Goal: Task Accomplishment & Management: Manage account settings

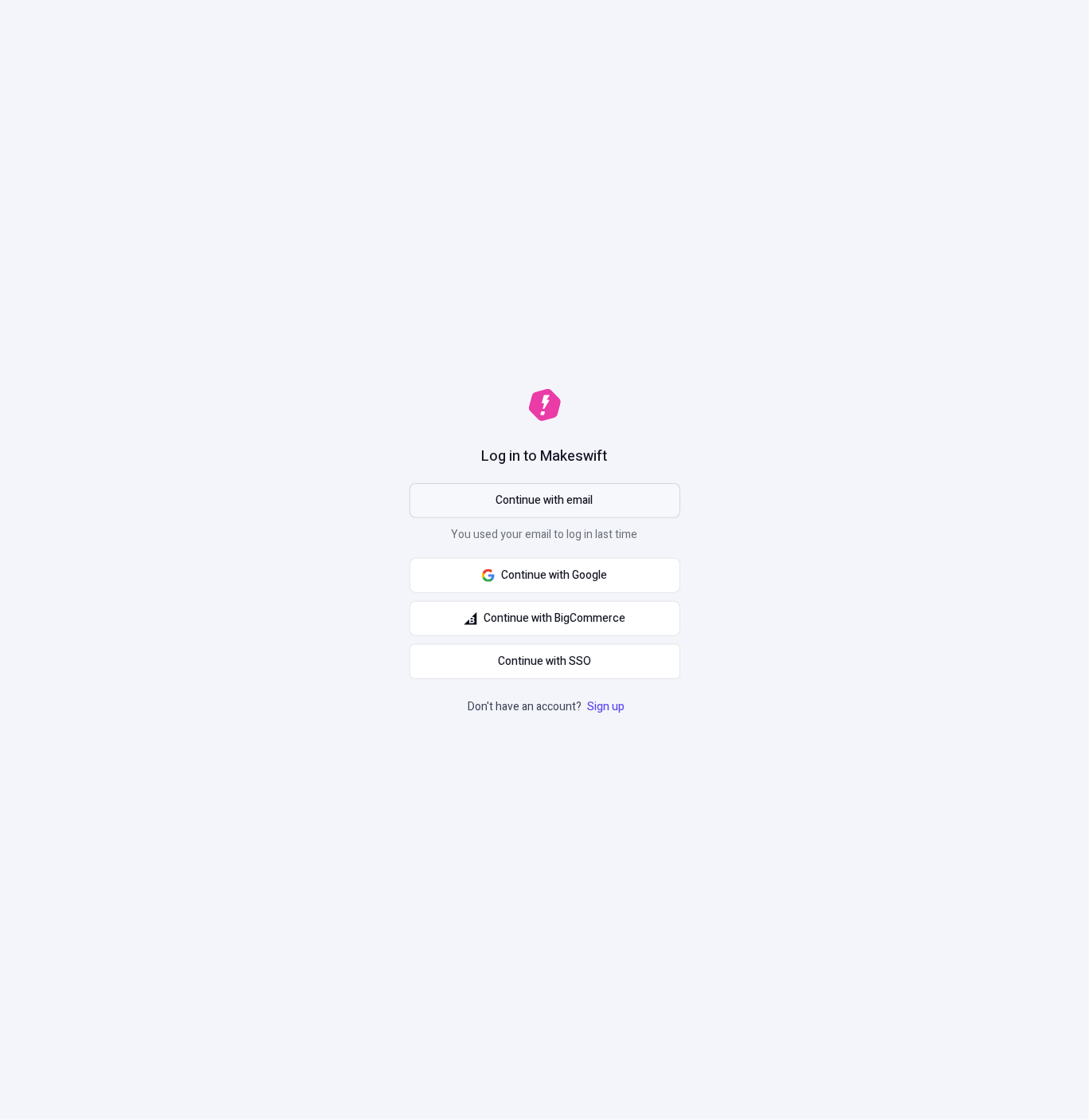
click at [580, 492] on span "Continue with email" at bounding box center [545, 501] width 98 height 18
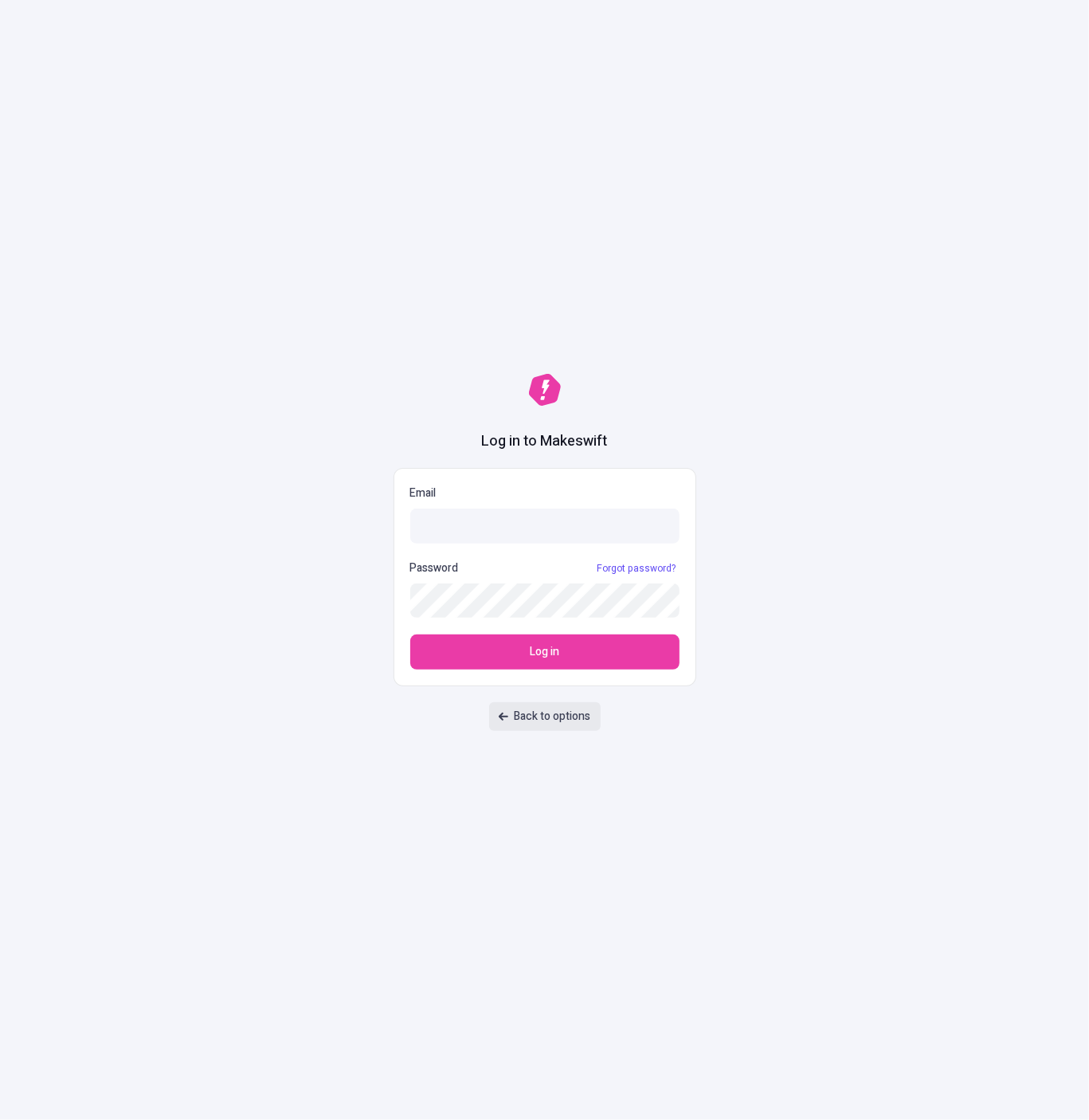
click at [573, 729] on button "Back to options" at bounding box center [545, 716] width 111 height 29
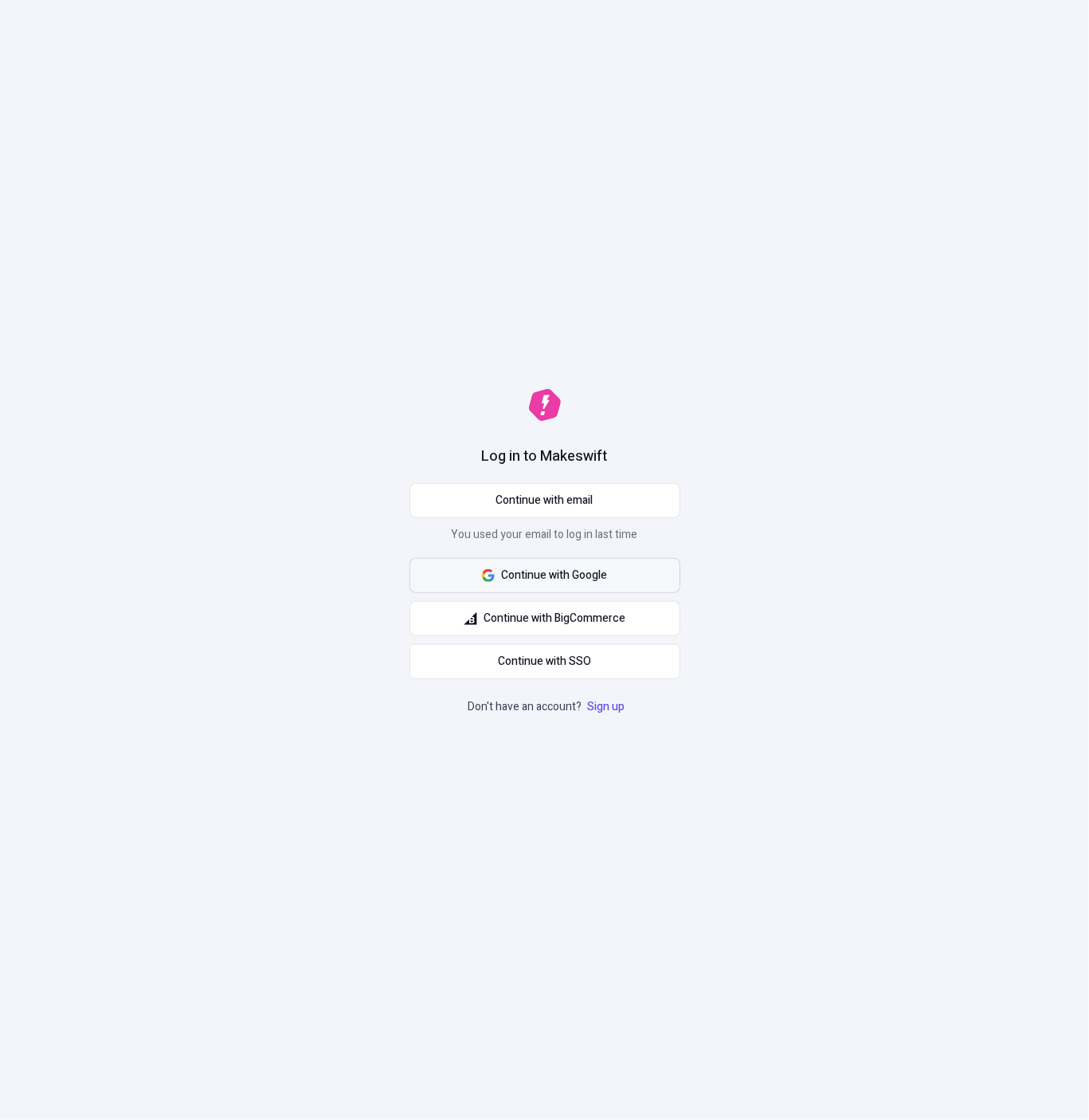
click at [538, 585] on button "Continue with Google" at bounding box center [545, 574] width 271 height 35
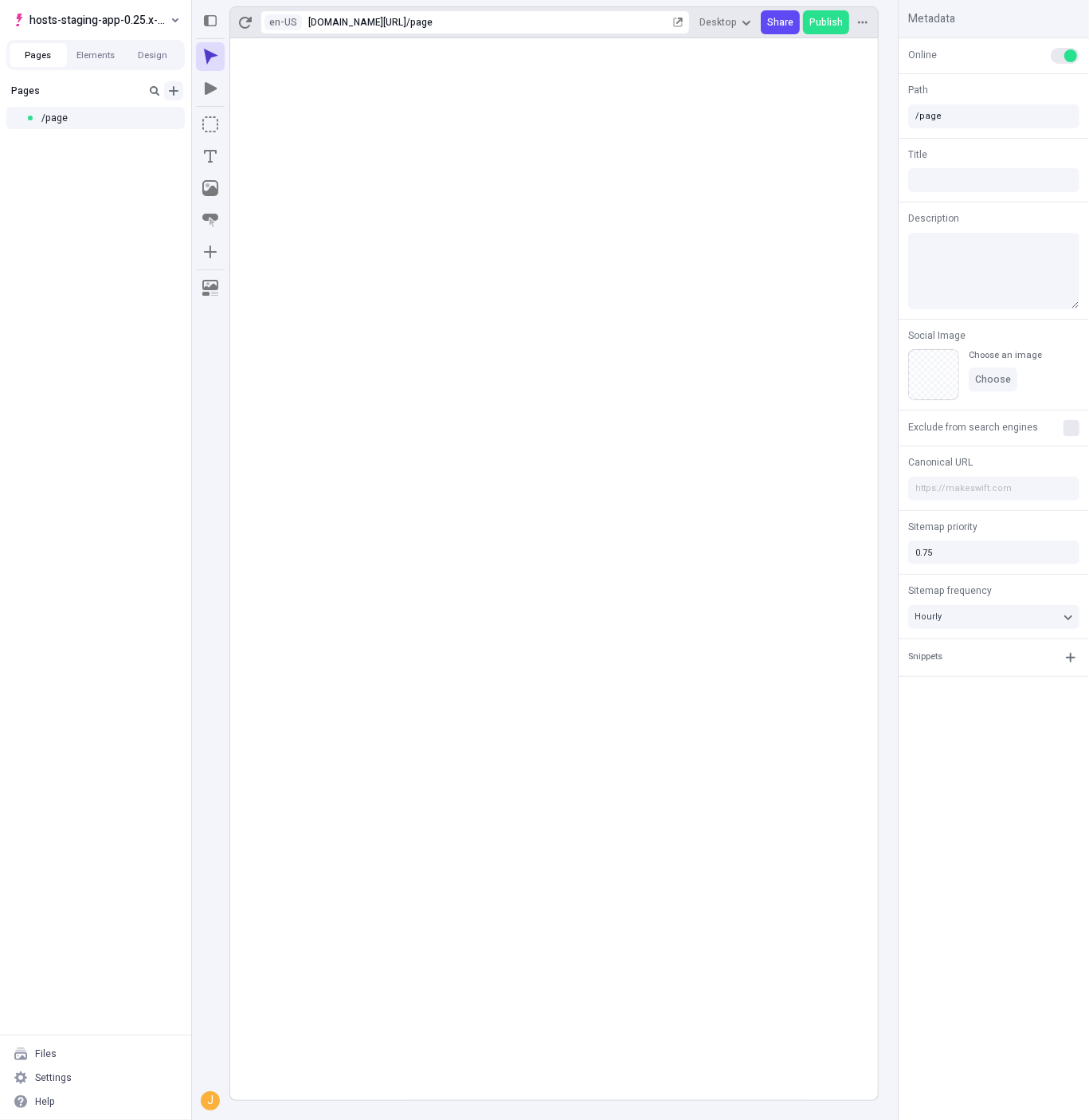
click at [174, 87] on icon "Add new" at bounding box center [174, 91] width 10 height 10
click at [233, 103] on span "Page from template" at bounding box center [267, 100] width 99 height 13
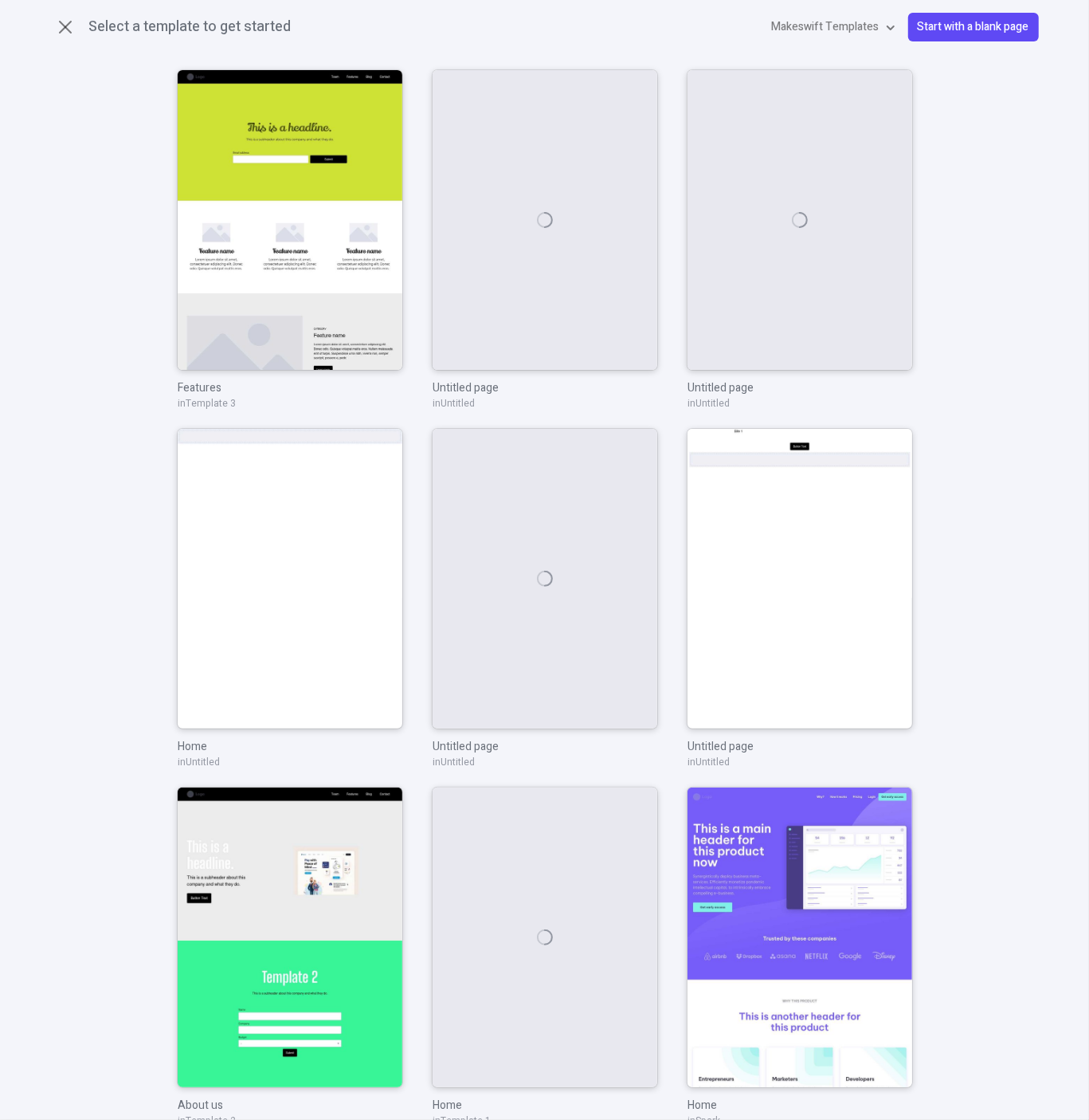
click at [963, 30] on span "Start with a blank page" at bounding box center [974, 27] width 111 height 18
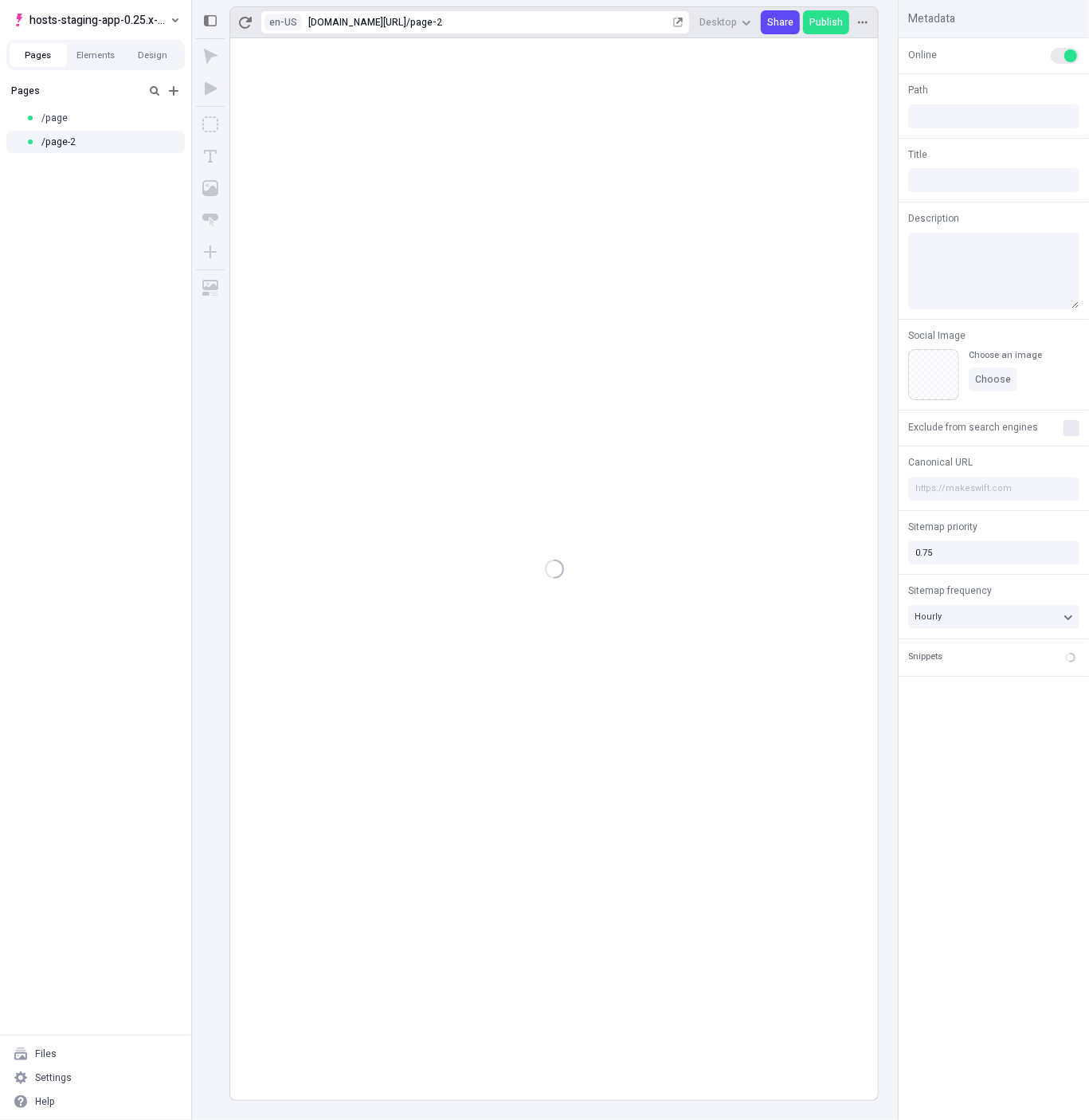
type input "/page-2"
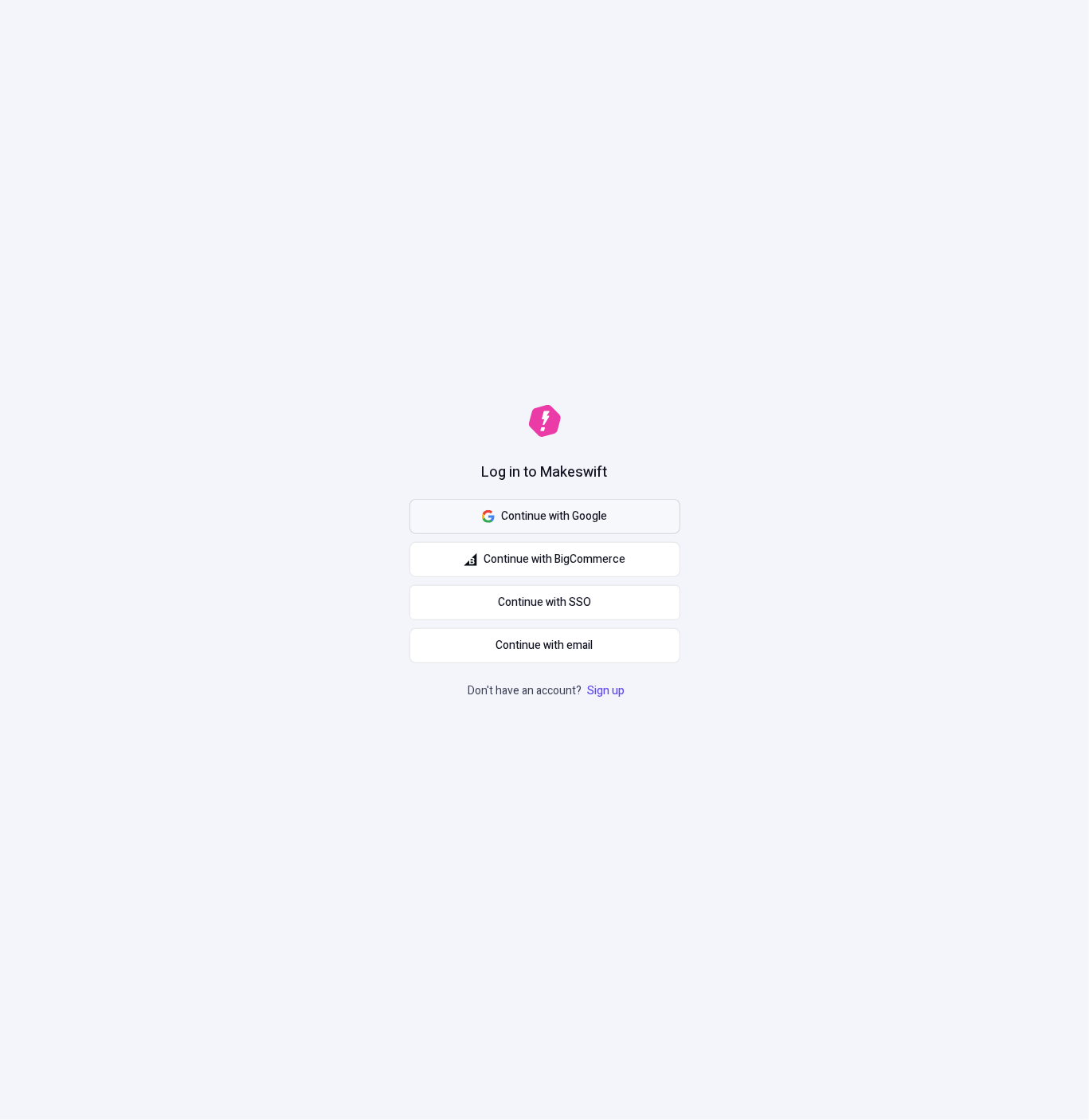
click at [589, 522] on span "Continue with Google" at bounding box center [554, 517] width 106 height 18
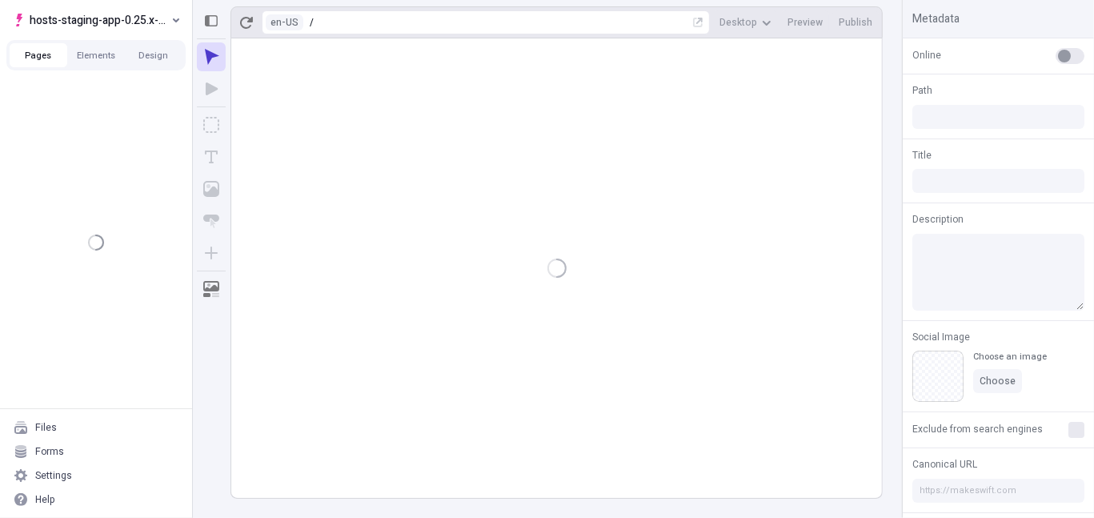
type input "/page-2"
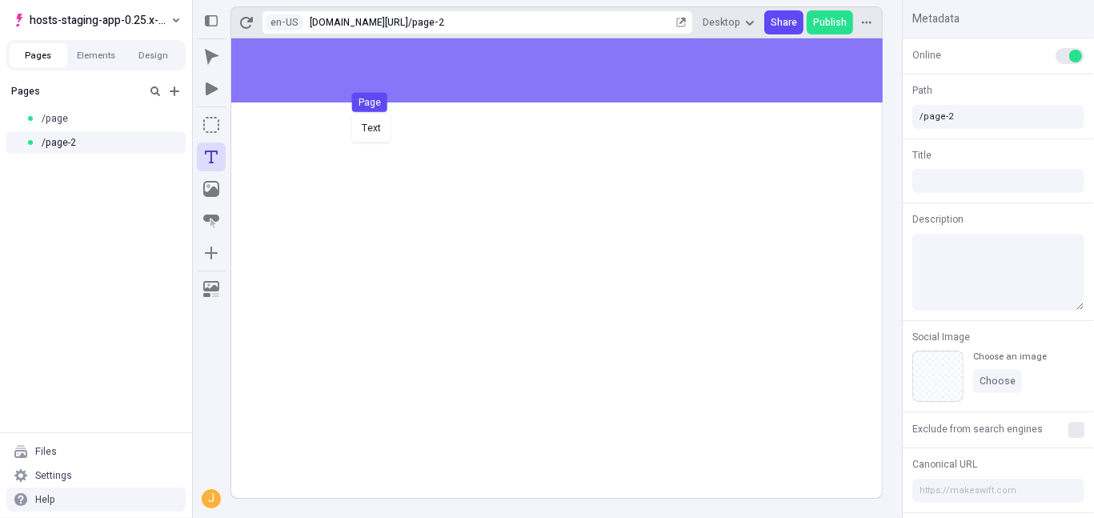
click at [348, 111] on div "Text Page" at bounding box center [547, 259] width 1094 height 518
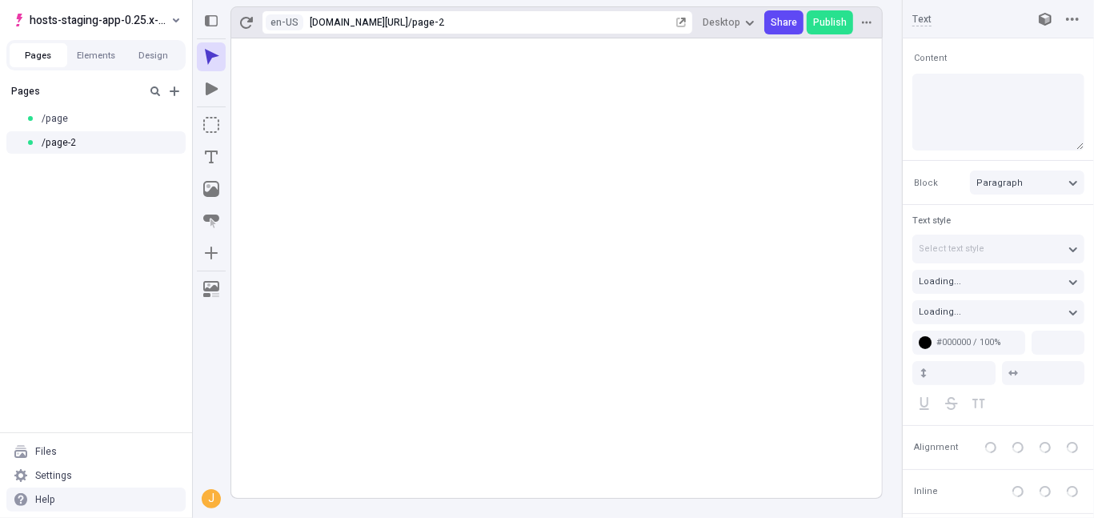
type input "18"
type input "1.5"
type textarea "Objectively streamline collaborative data. Rapidiously impact out-of-the-box so…"
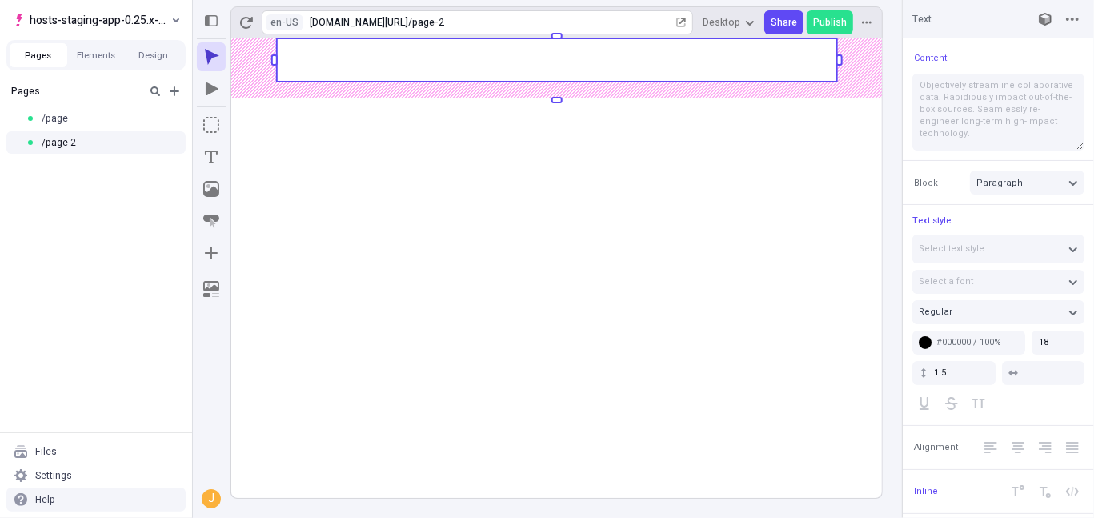
click at [287, 31] on div "en-US [URL][DOMAIN_NAME] / page-2" at bounding box center [478, 22] width 432 height 24
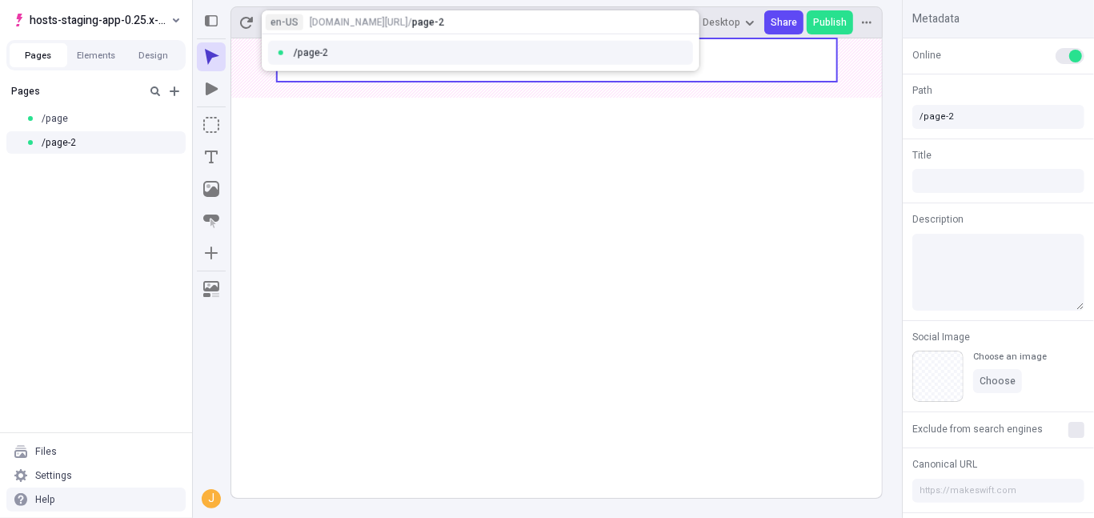
click at [295, 21] on div "en-US" at bounding box center [285, 22] width 28 height 13
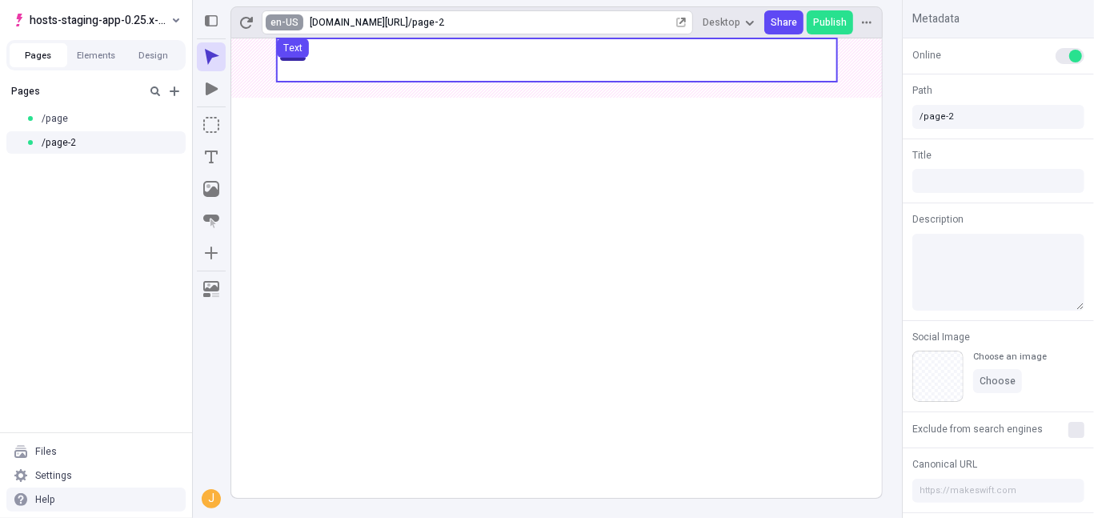
click at [291, 22] on html "hosts-staging-app-0.25.x-nextjs-15 Pages Elements Design Pages /page /page-2 Fi…" at bounding box center [547, 259] width 1094 height 518
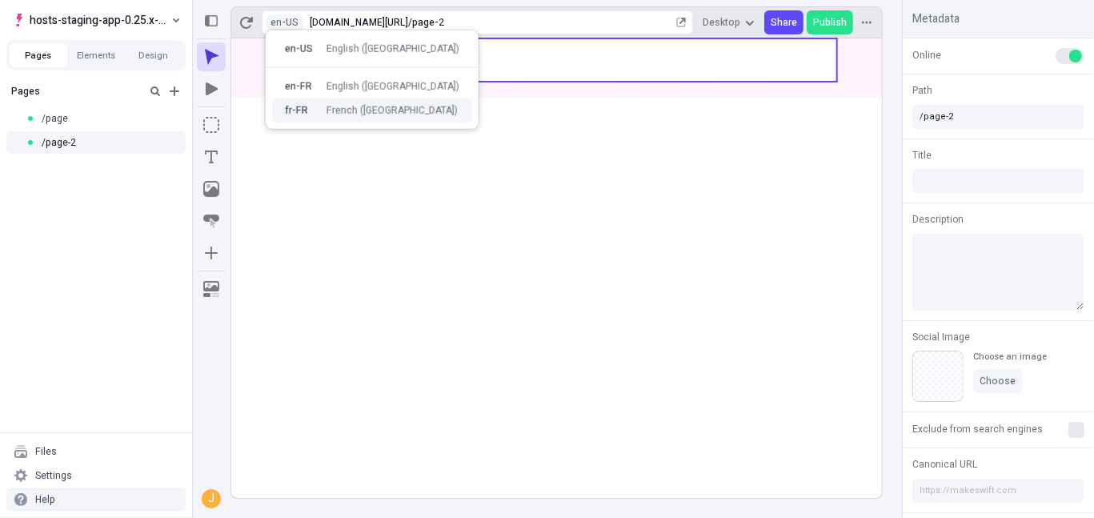
click at [322, 114] on div "fr-FR French ([GEOGRAPHIC_DATA])" at bounding box center [371, 110] width 173 height 13
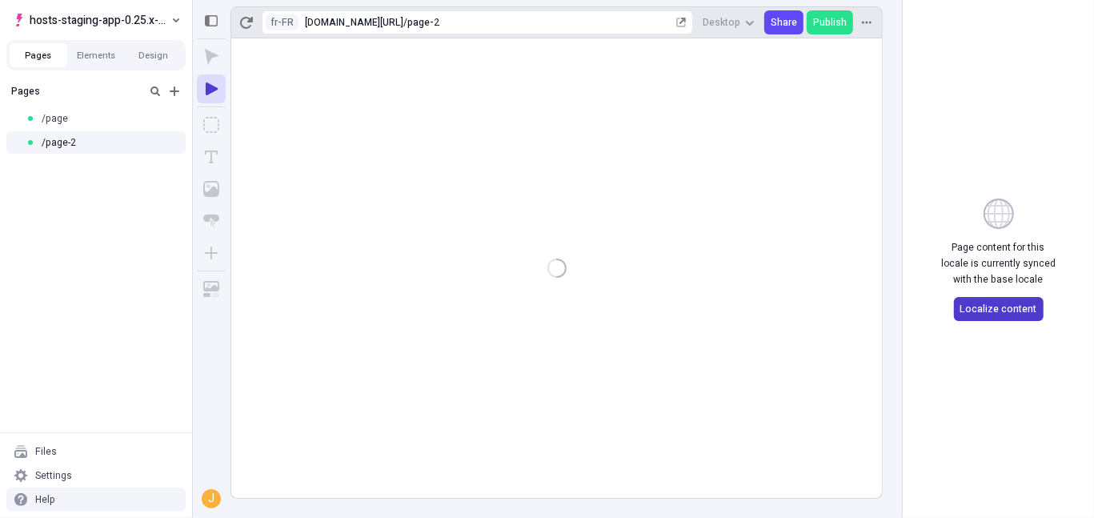
click at [1014, 297] on button "Localize content" at bounding box center [999, 309] width 90 height 24
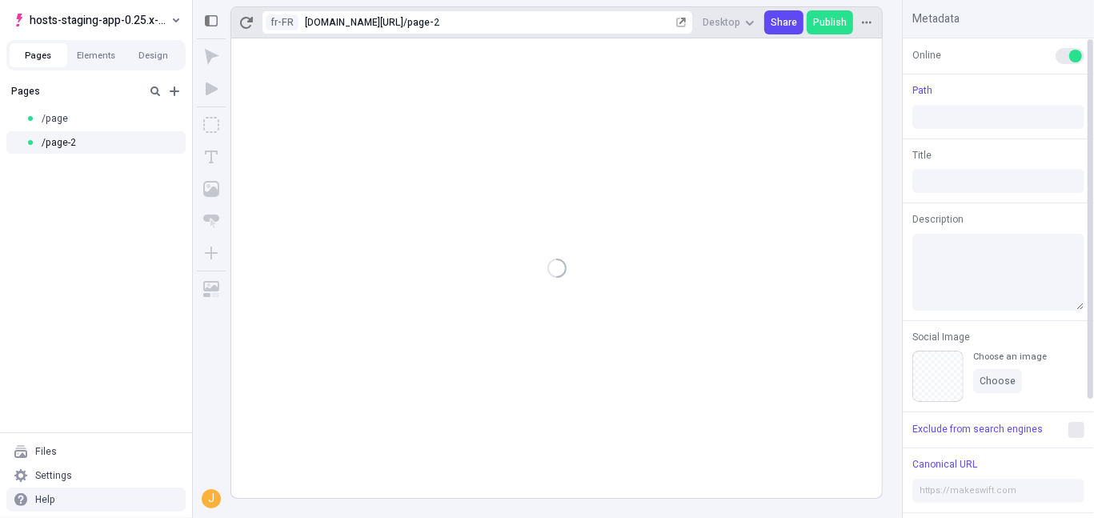
type input "/page-2"
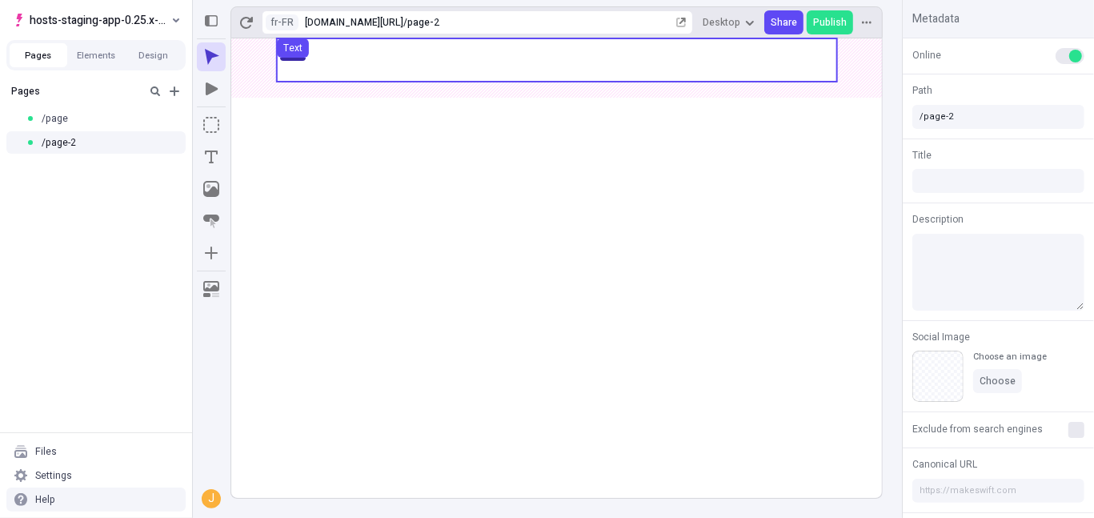
click at [339, 63] on use at bounding box center [557, 59] width 560 height 43
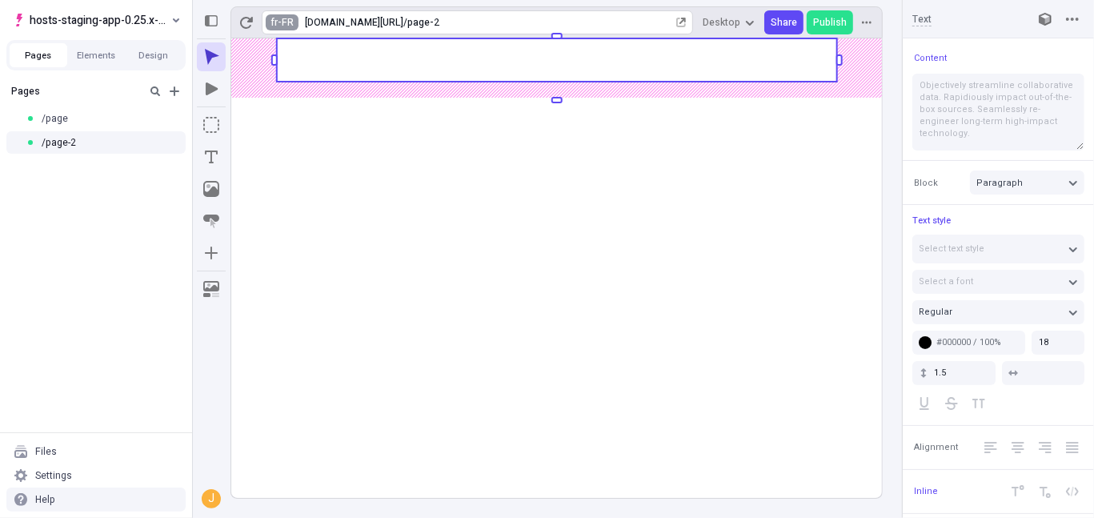
click at [287, 19] on html "hosts-staging-app-0.25.x-nextjs-15 Pages Elements Design Pages /page /page-2 Fi…" at bounding box center [547, 259] width 1094 height 518
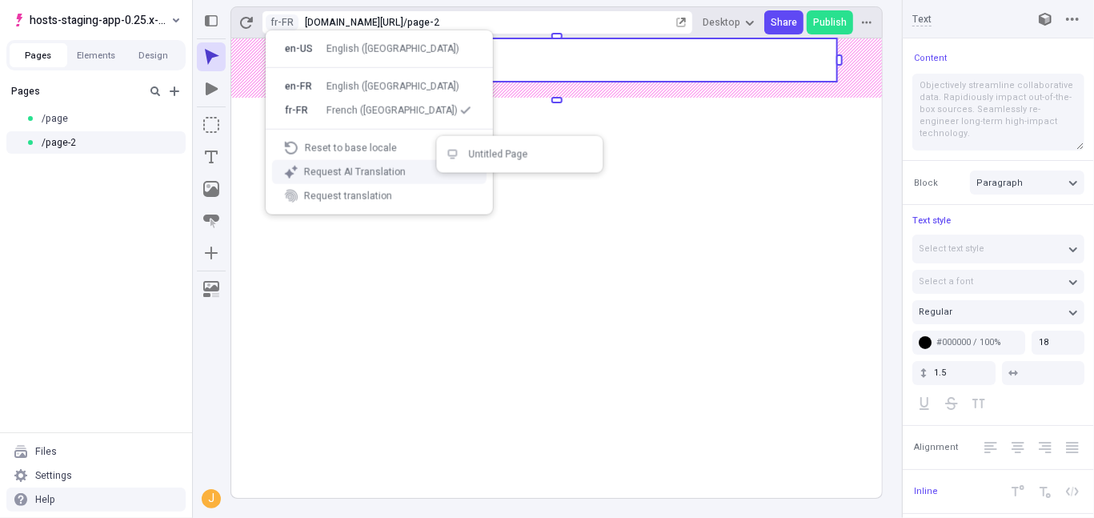
click at [348, 164] on div "Request AI Translation" at bounding box center [379, 172] width 215 height 24
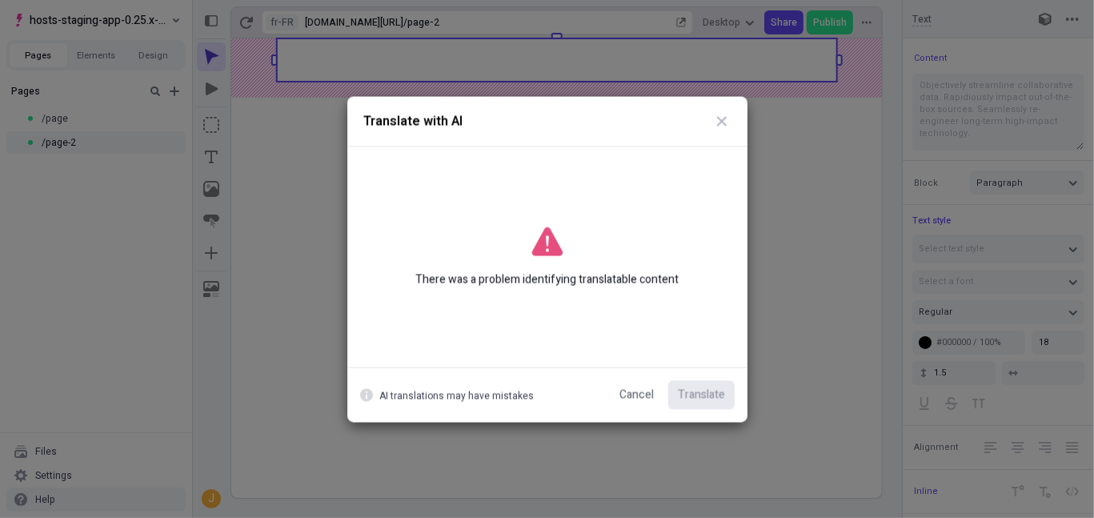
click at [641, 209] on div "There was a problem identifying translatable content" at bounding box center [547, 257] width 368 height 188
click at [648, 225] on div "There was a problem identifying translatable content" at bounding box center [547, 257] width 368 height 188
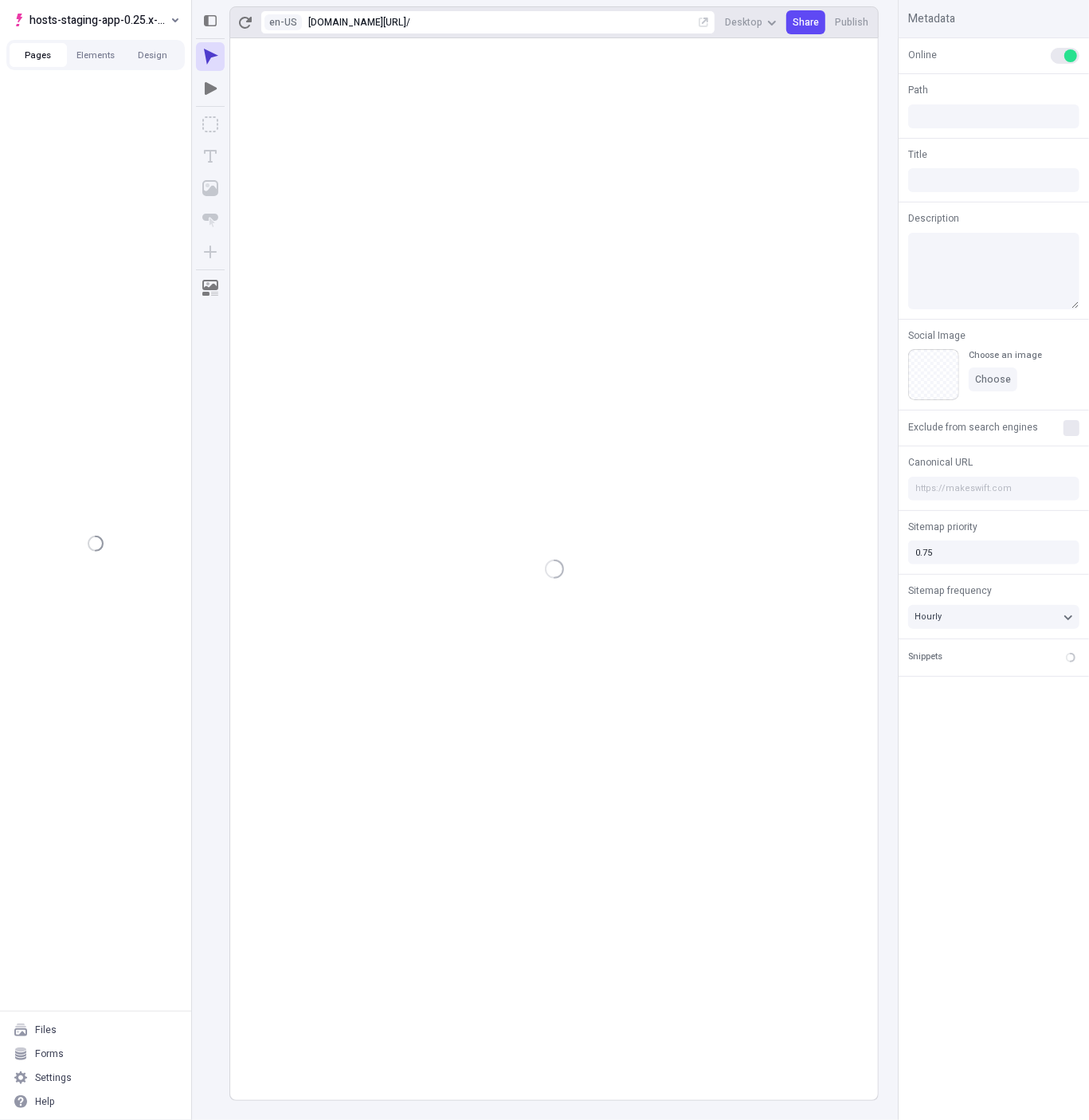
type input "/page-2"
click at [108, 22] on span "hosts-staging-app-0.25.x-nextjs-15" at bounding box center [99, 19] width 138 height 19
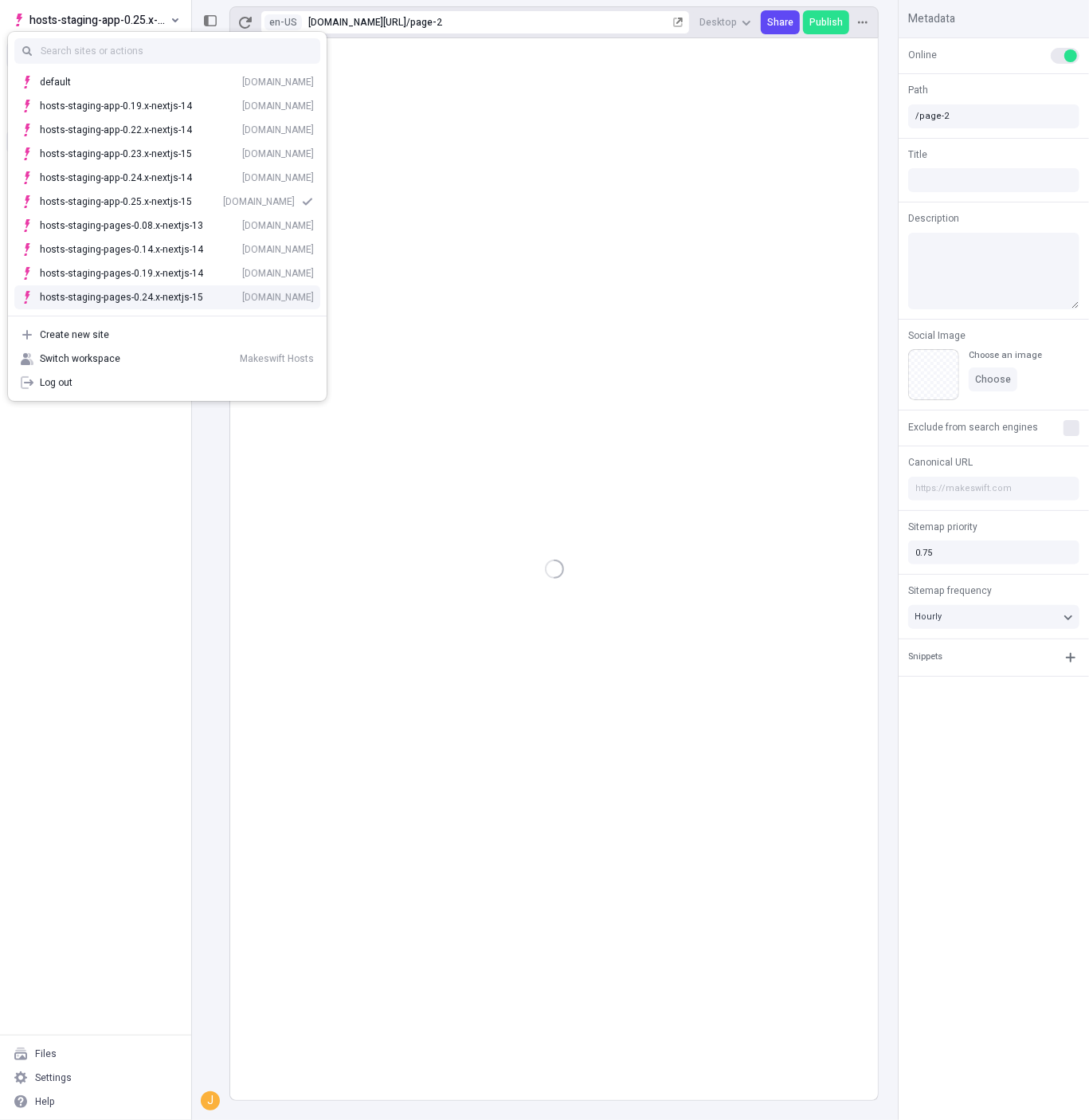
click at [119, 472] on div "Pages /page /page-2" at bounding box center [96, 556] width 191 height 958
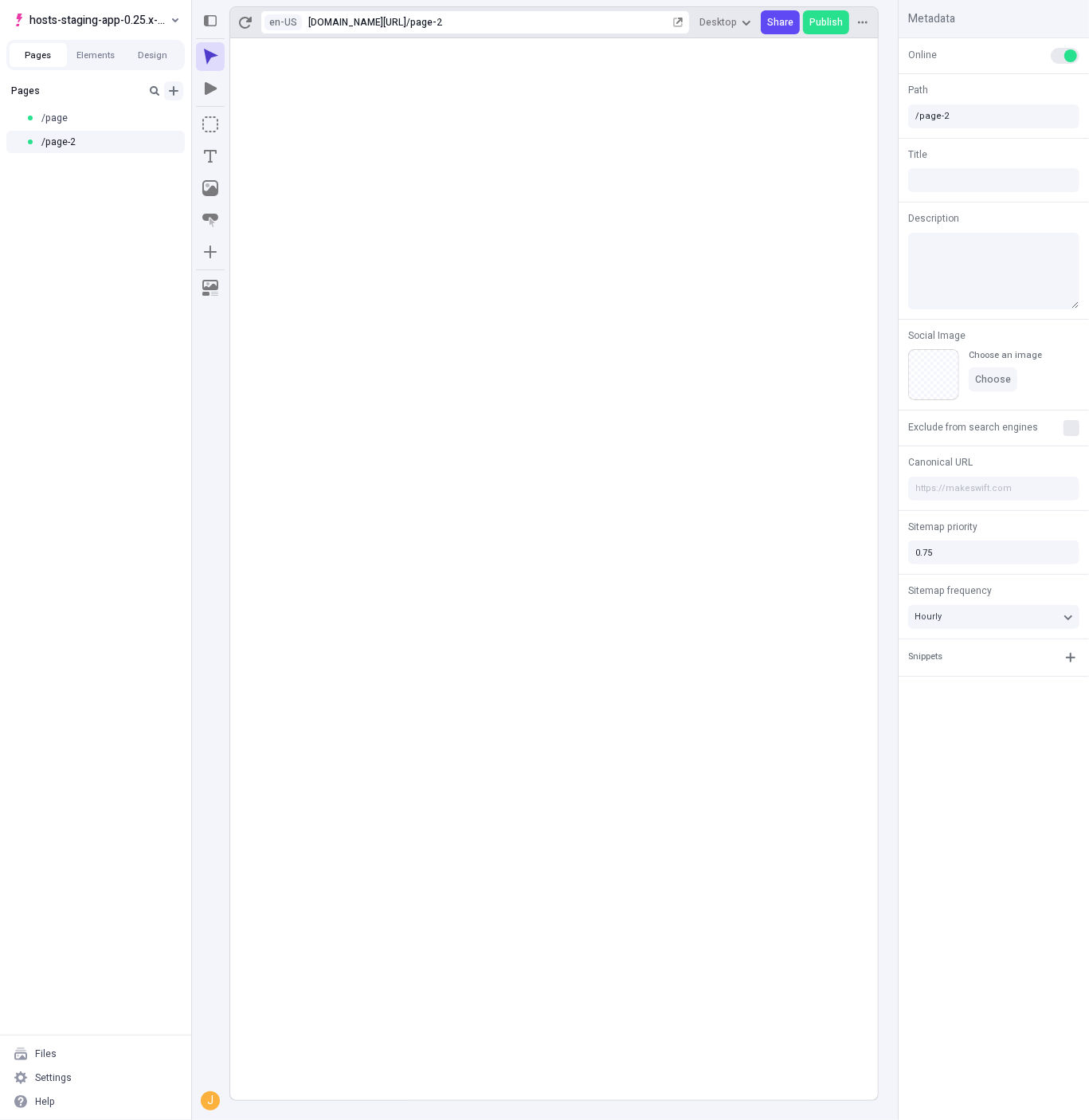
click at [170, 93] on icon "Add new" at bounding box center [173, 91] width 13 height 13
click at [239, 119] on span "Blank page" at bounding box center [267, 123] width 99 height 13
click at [166, 162] on icon "button" at bounding box center [171, 166] width 10 height 10
type input "/page-3"
click at [232, 194] on span "Edit URL" at bounding box center [228, 200] width 37 height 14
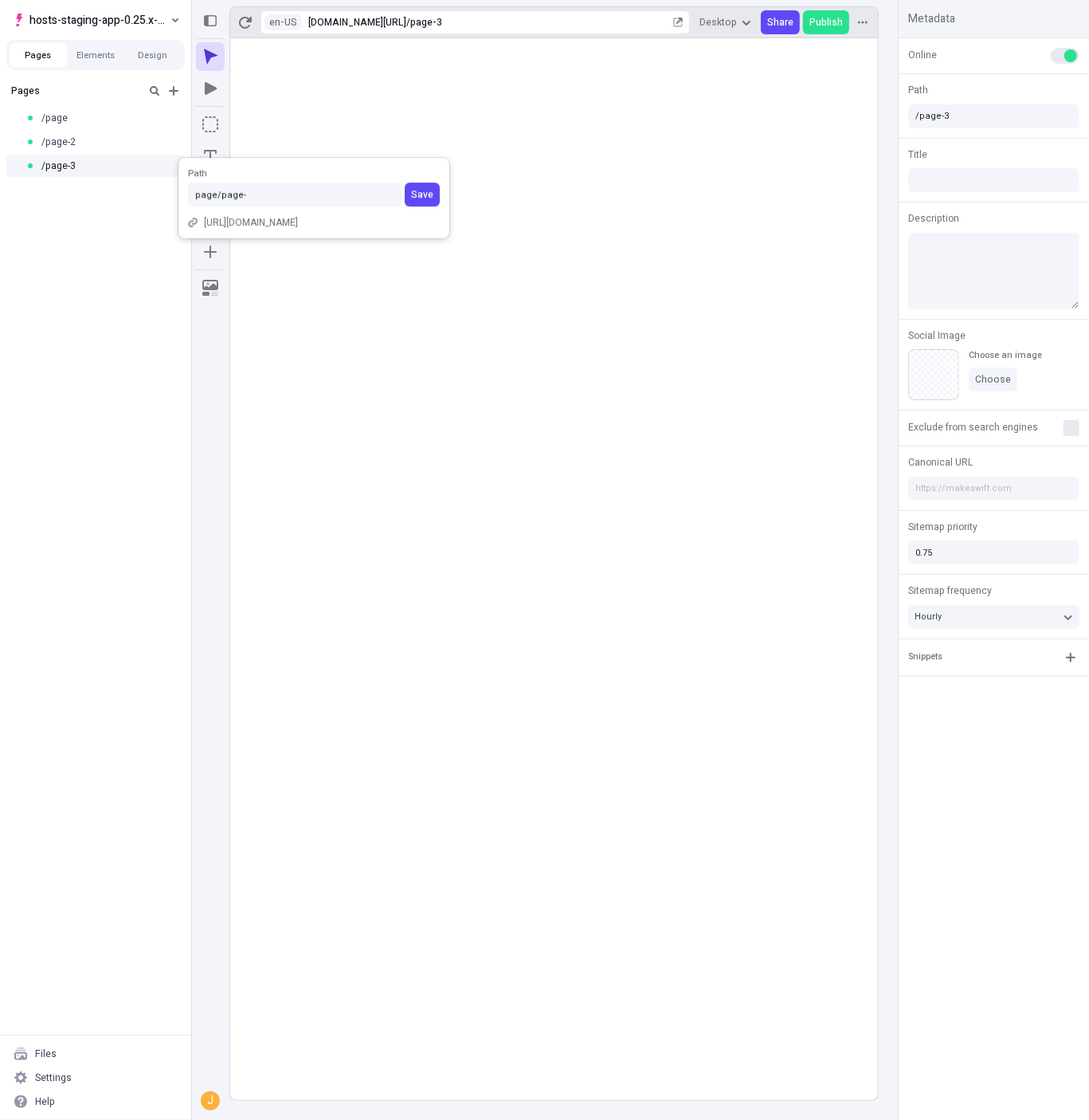
type input "page/page-3"
click button "Save" at bounding box center [422, 194] width 35 height 24
type input "/page/page-3"
click at [55, 119] on span "/page" at bounding box center [55, 117] width 26 height 13
type input "/page"
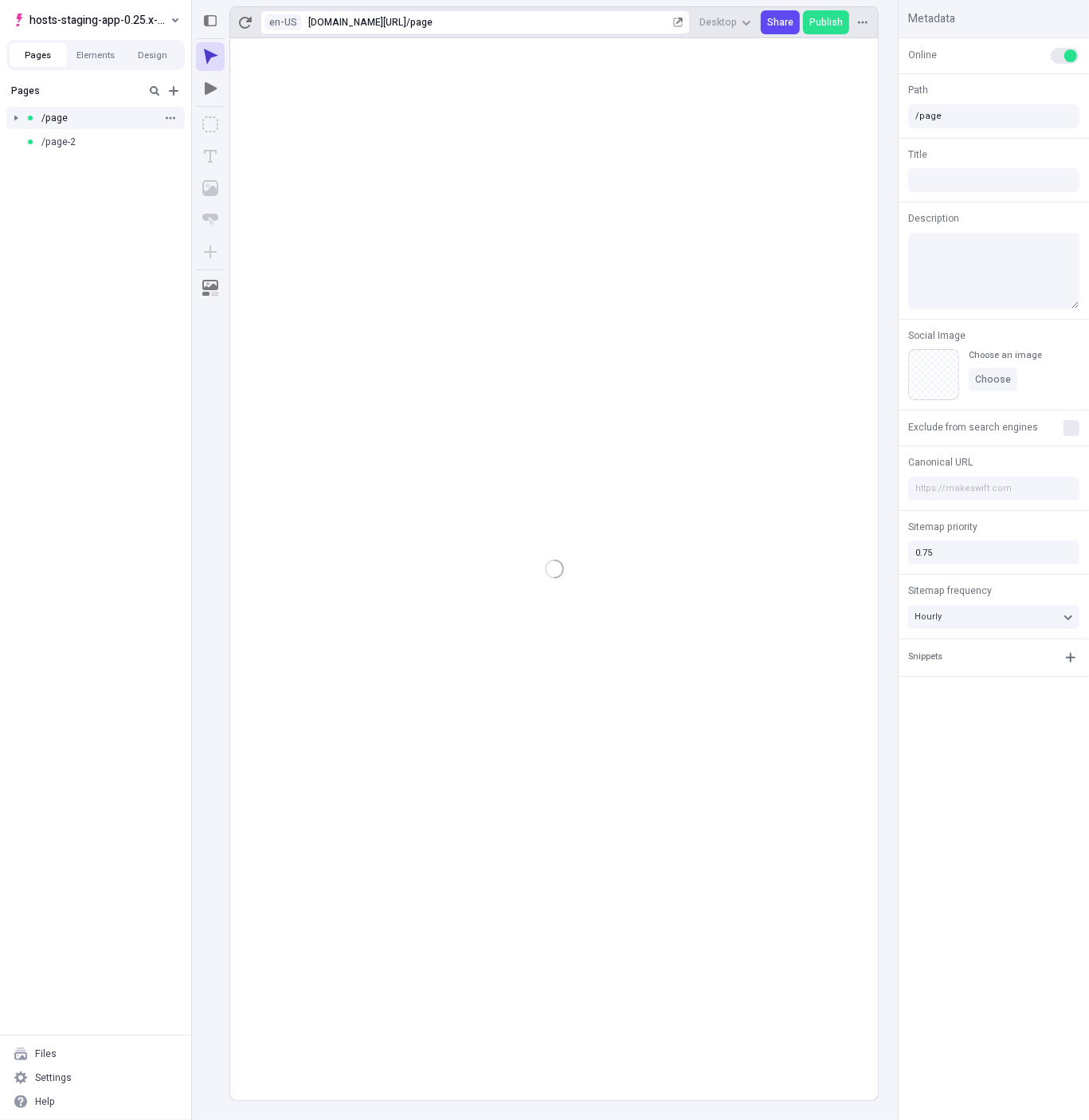
click at [11, 120] on div at bounding box center [16, 117] width 22 height 22
click at [14, 117] on div at bounding box center [16, 117] width 22 height 22
